Goal: Information Seeking & Learning: Learn about a topic

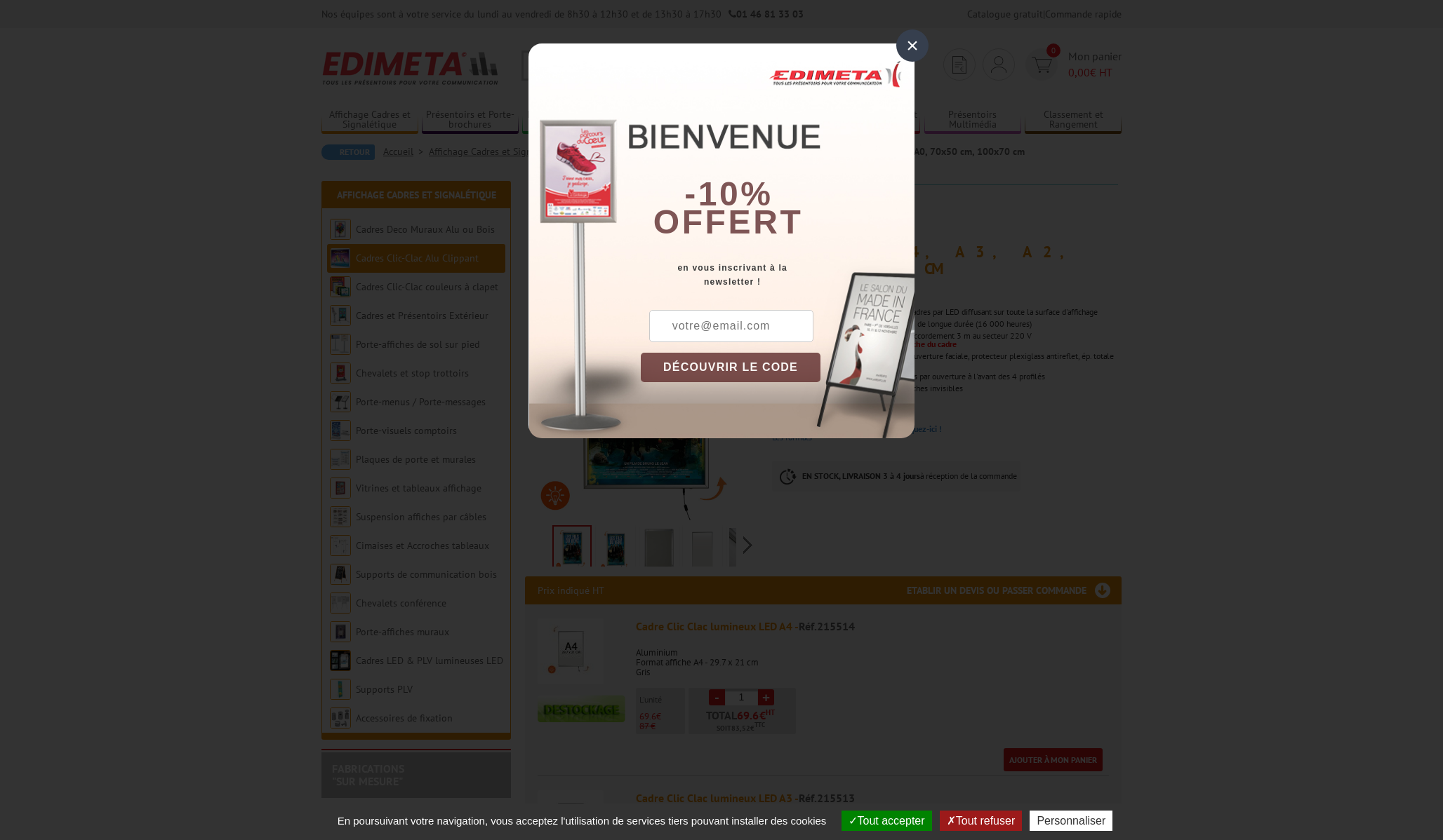
click at [916, 43] on div "×" at bounding box center [912, 46] width 32 height 32
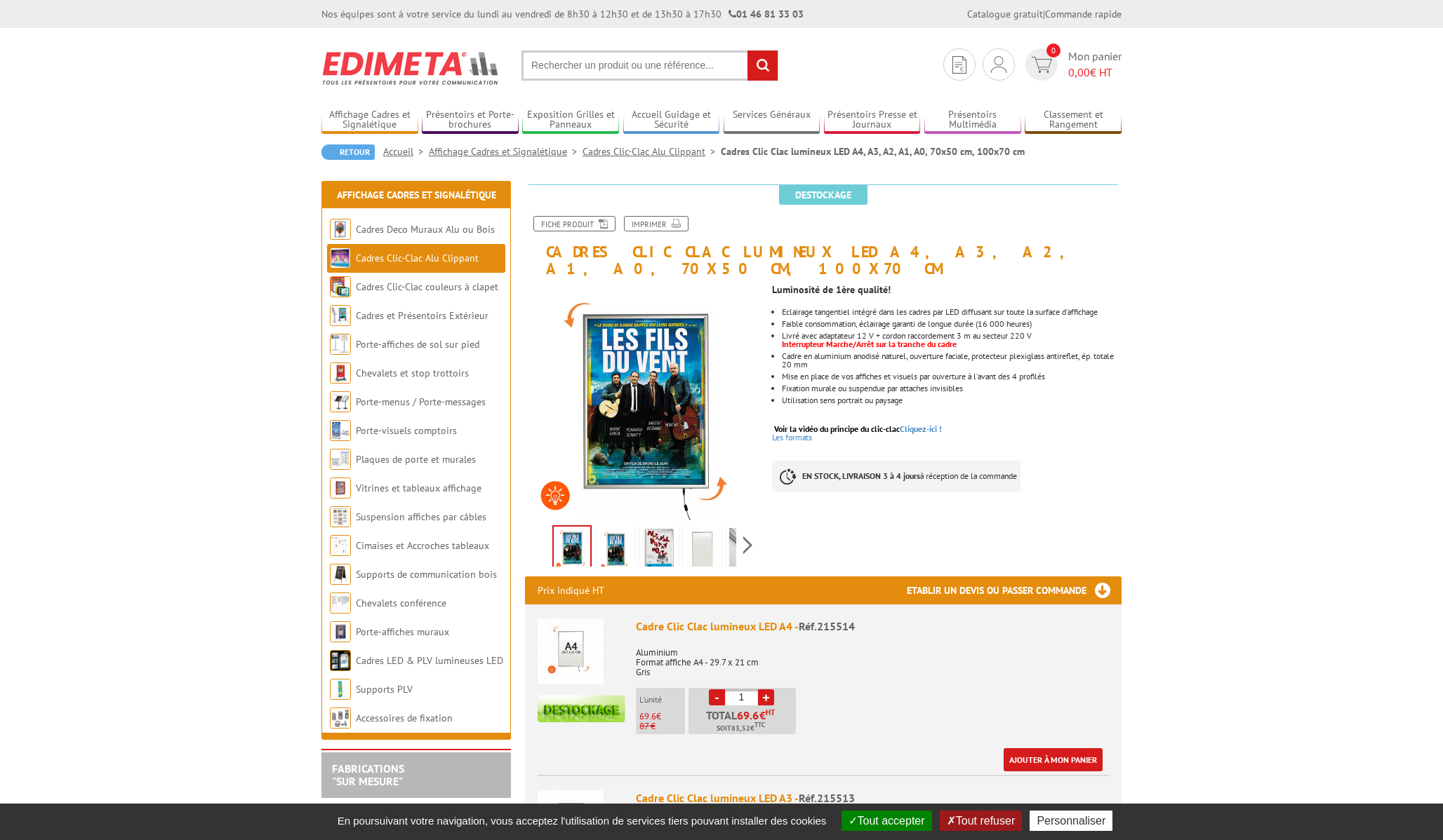
click at [616, 533] on img at bounding box center [615, 550] width 34 height 43
click at [664, 528] on img at bounding box center [659, 550] width 34 height 43
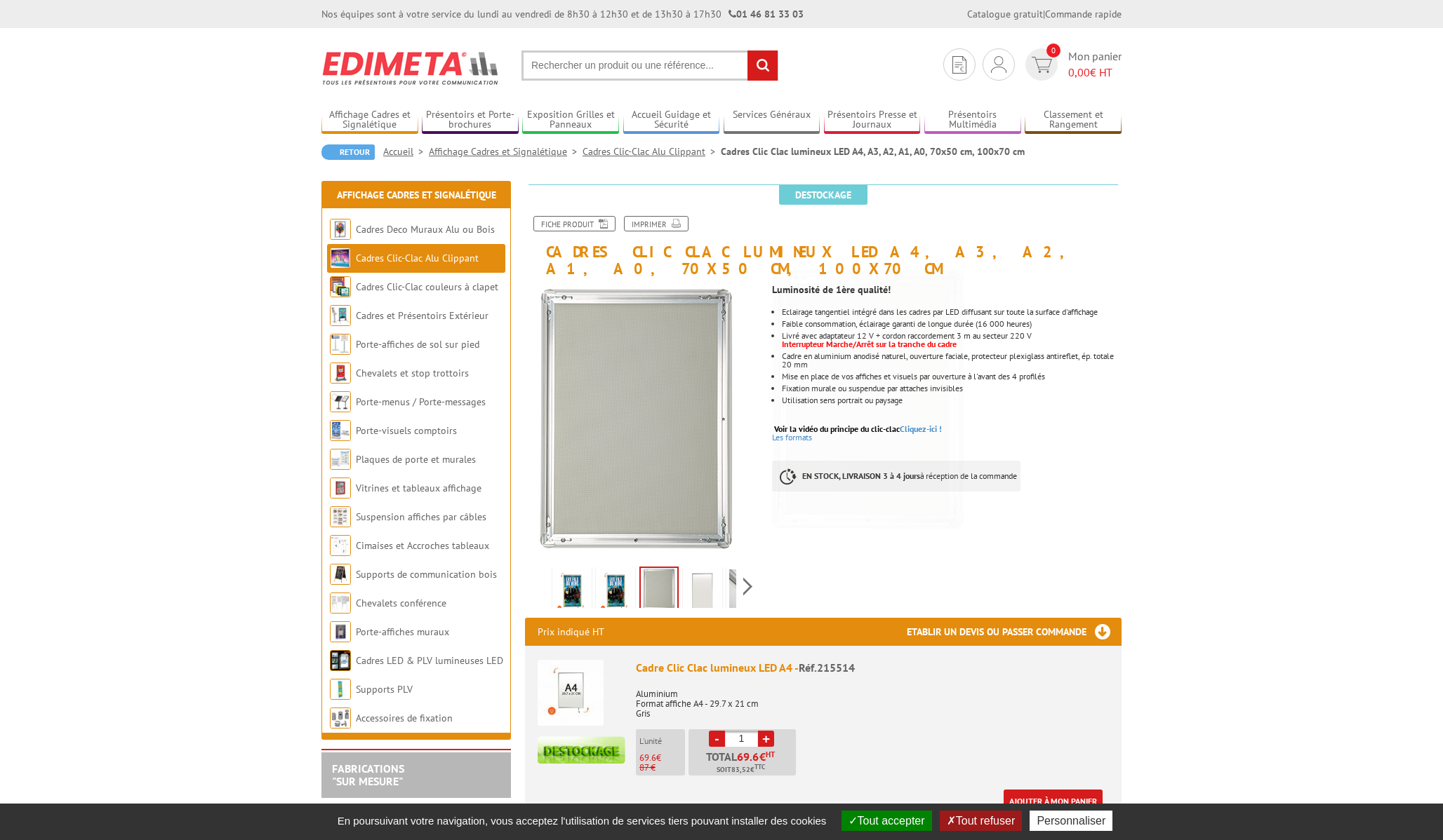
click at [701, 569] on img at bounding box center [702, 591] width 34 height 43
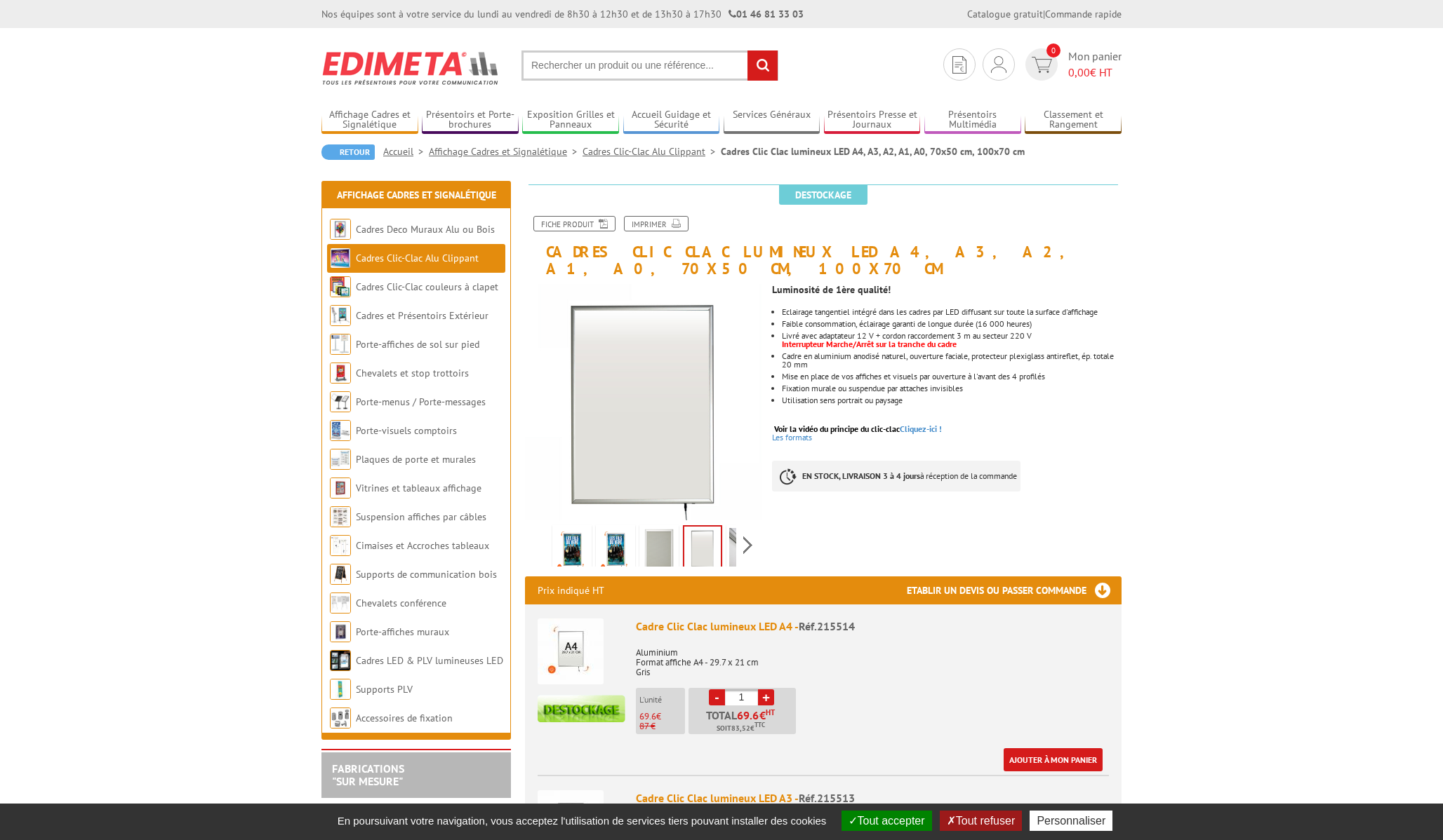
click at [735, 529] on img at bounding box center [746, 550] width 34 height 43
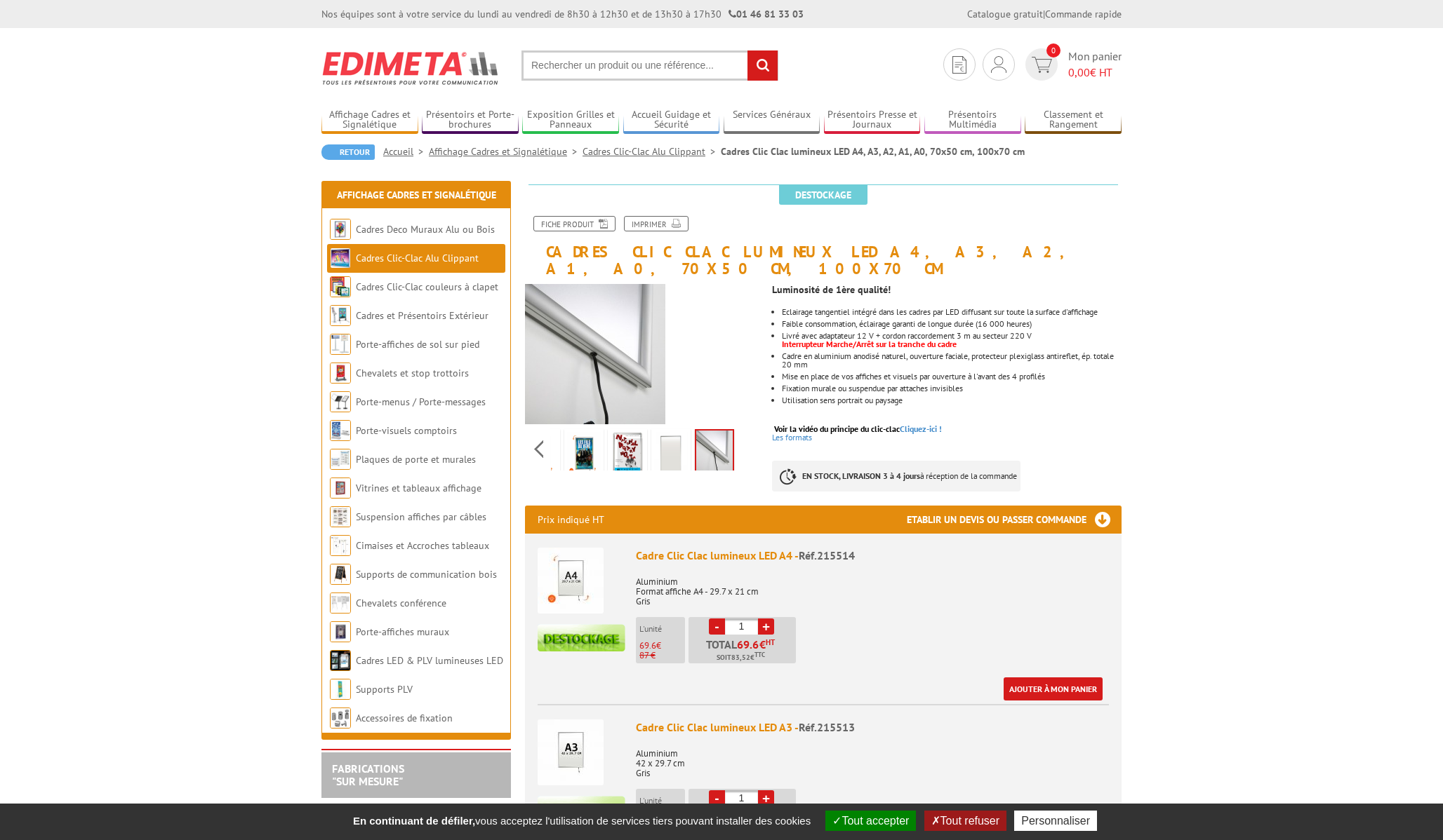
click at [978, 824] on button "Tout refuser" at bounding box center [965, 821] width 82 height 20
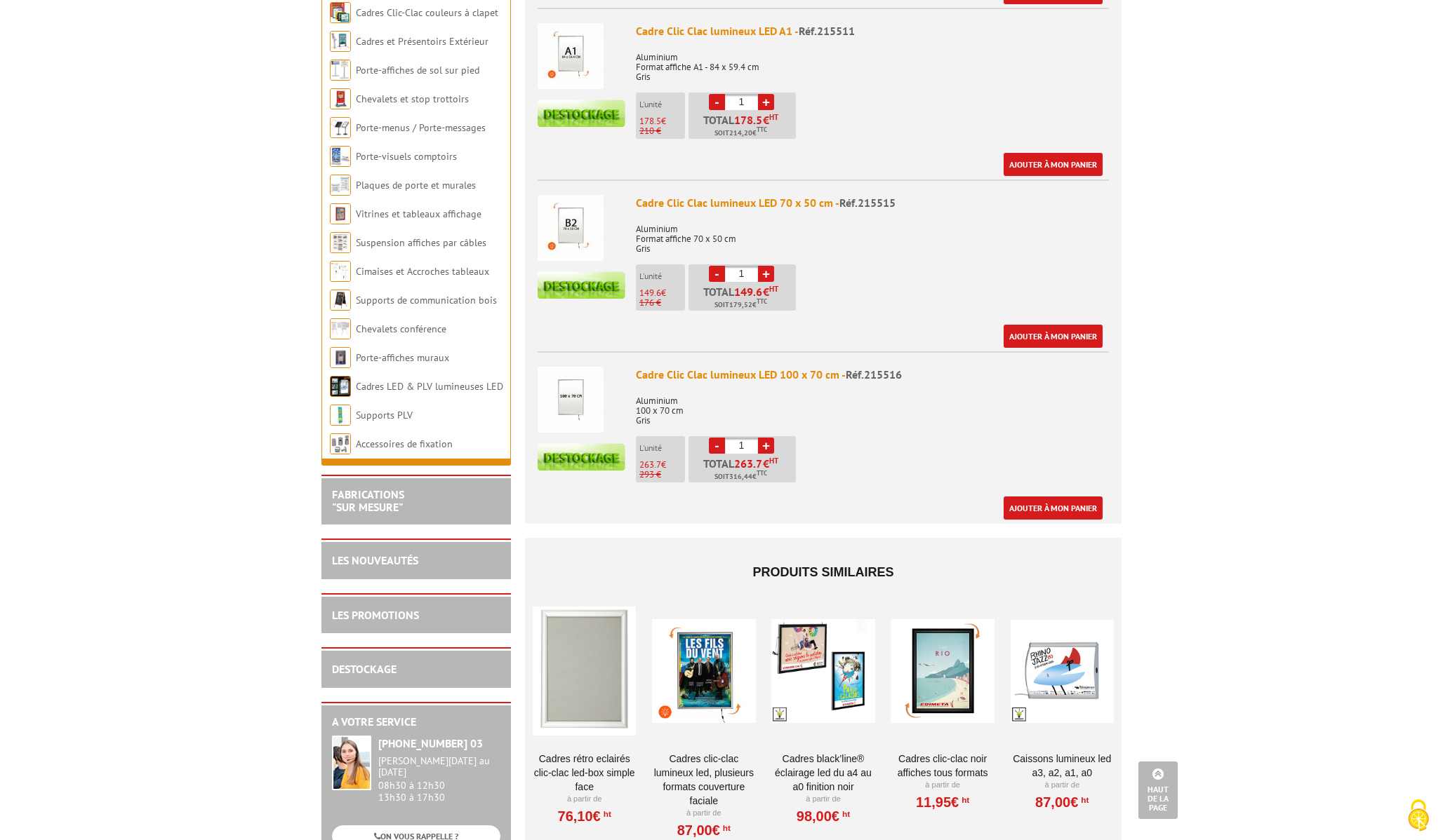
scroll to position [901, 0]
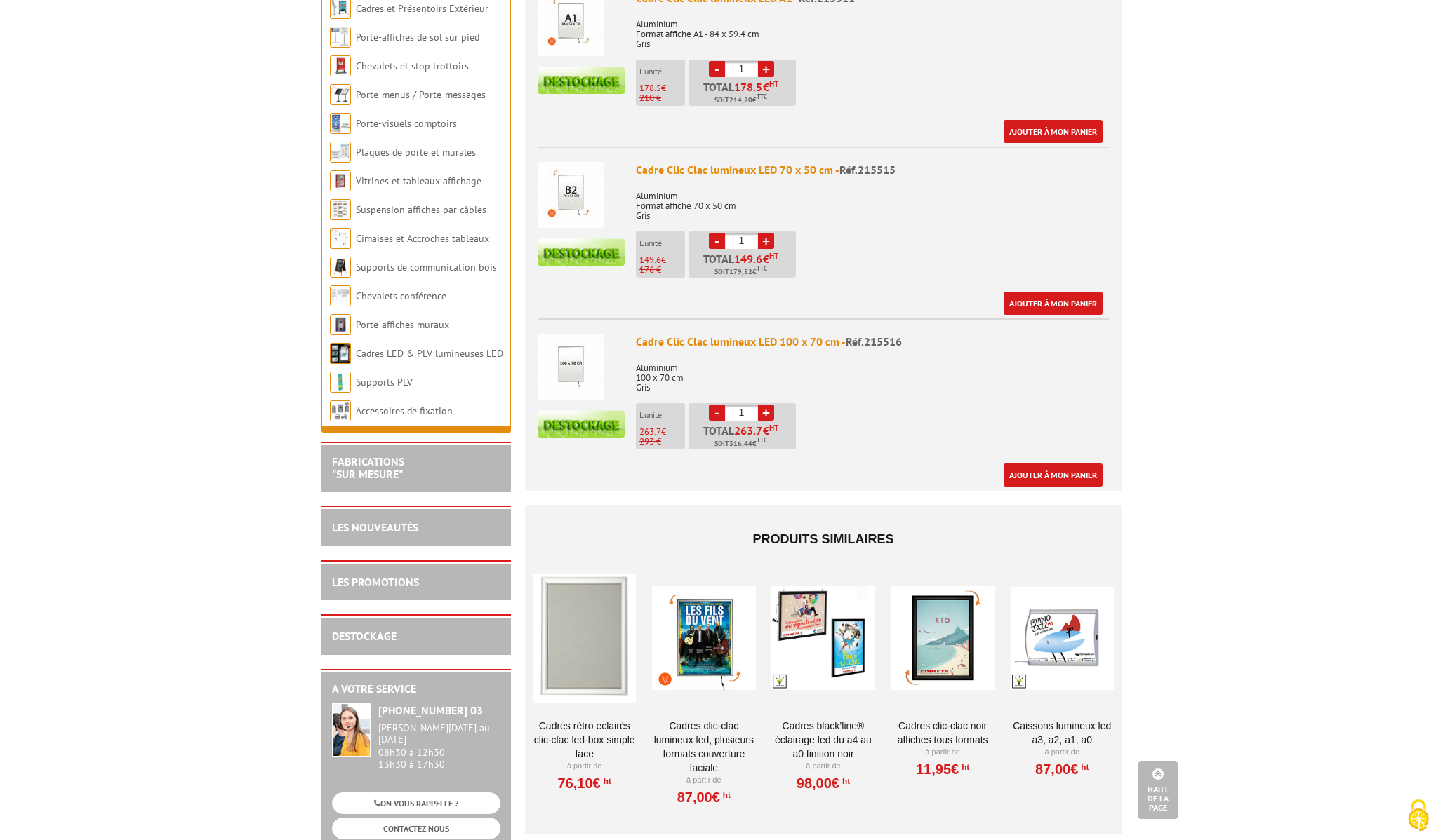
click at [674, 334] on div "Cadre Clic Clac lumineux LED 100 x 70 cm - Réf.215516" at bounding box center [872, 342] width 473 height 16
click at [591, 347] on img at bounding box center [570, 367] width 66 height 66
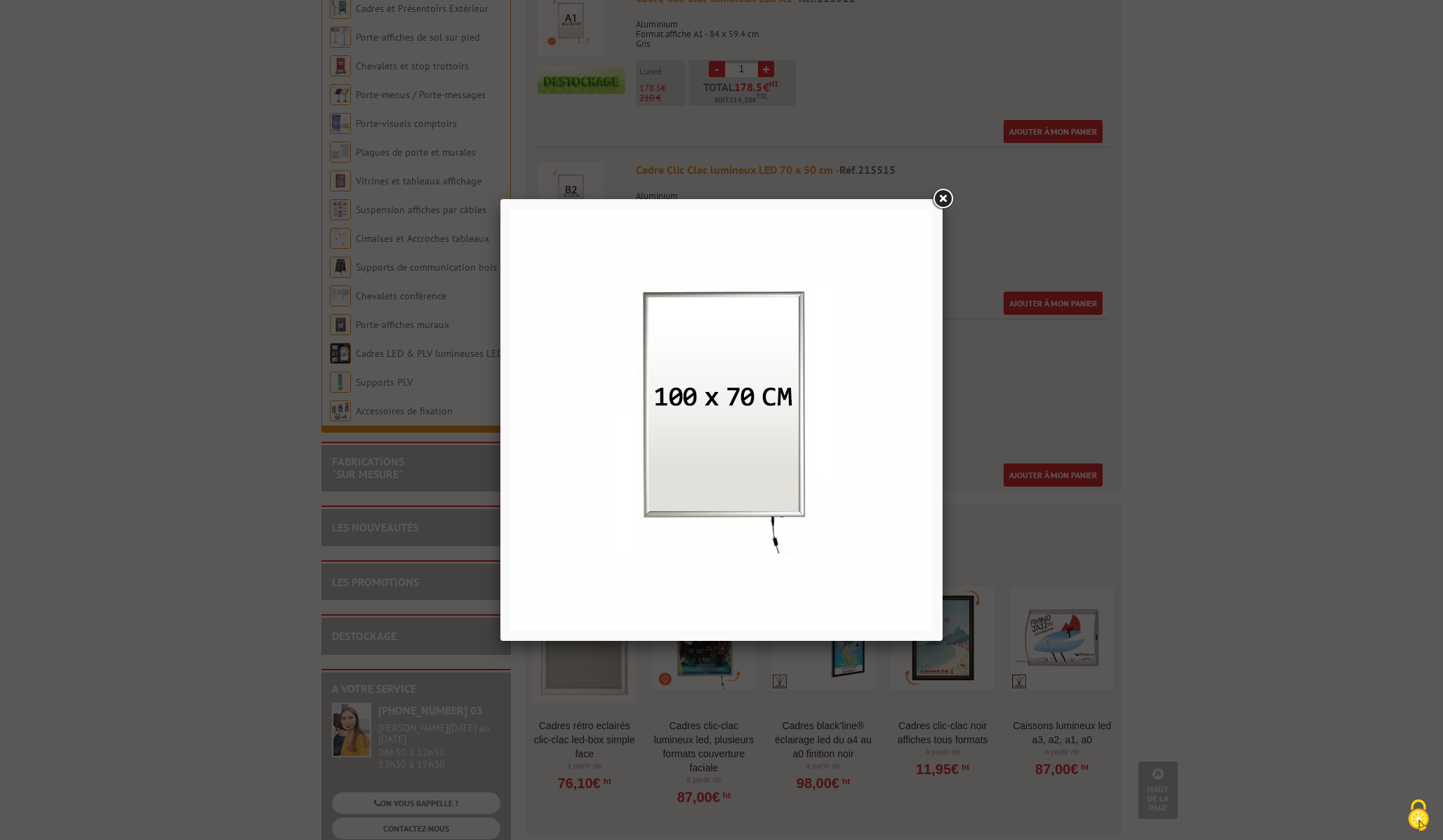
click at [945, 197] on link at bounding box center [942, 198] width 25 height 25
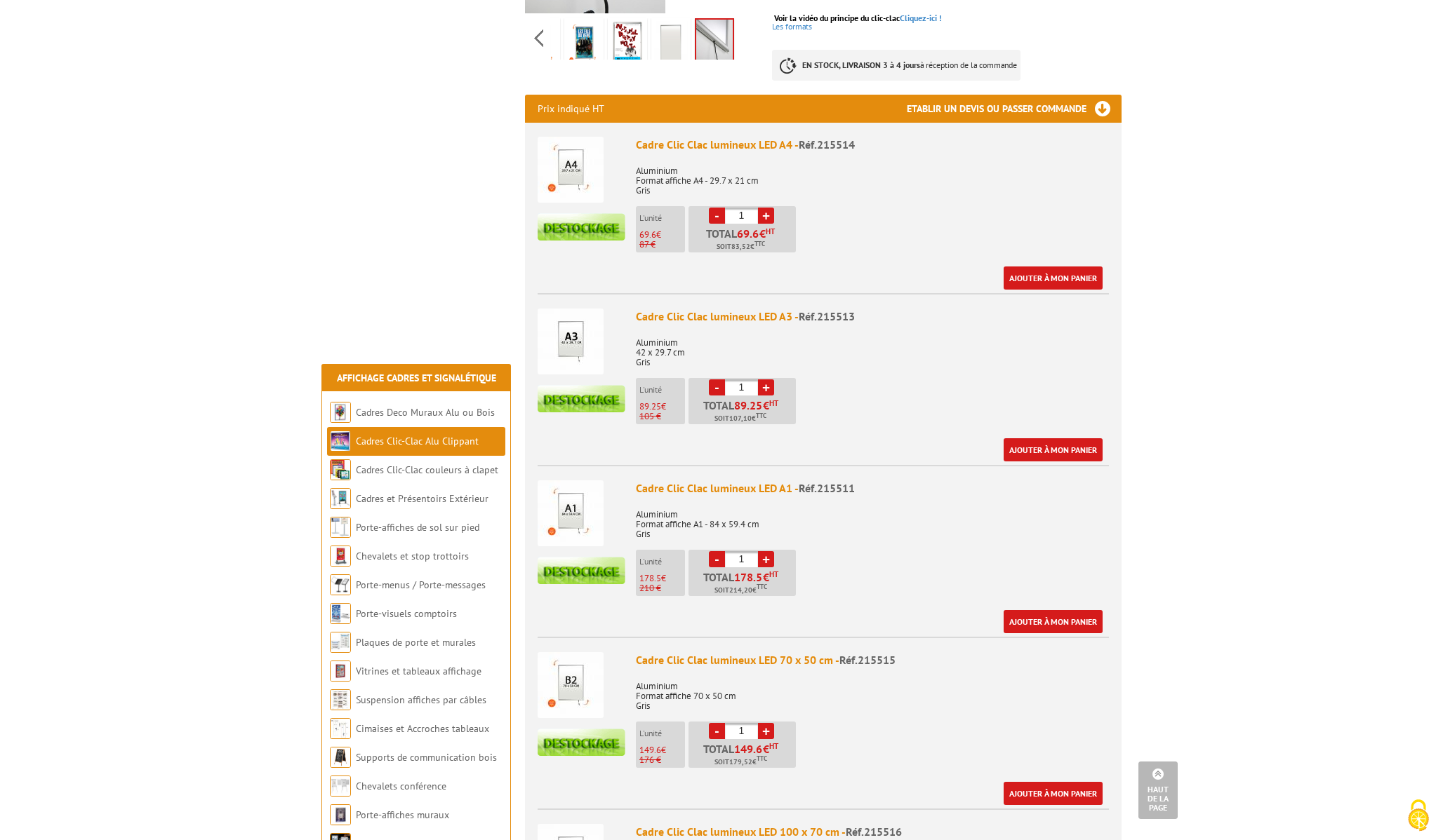
scroll to position [0, 0]
